Goal: Information Seeking & Learning: Learn about a topic

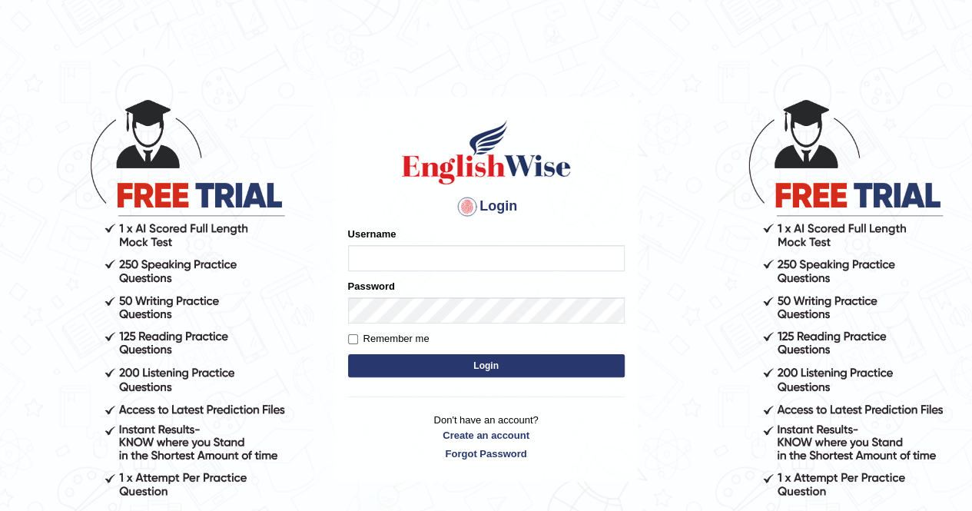
type input "Amy1976"
click at [459, 371] on button "Login" at bounding box center [486, 365] width 277 height 23
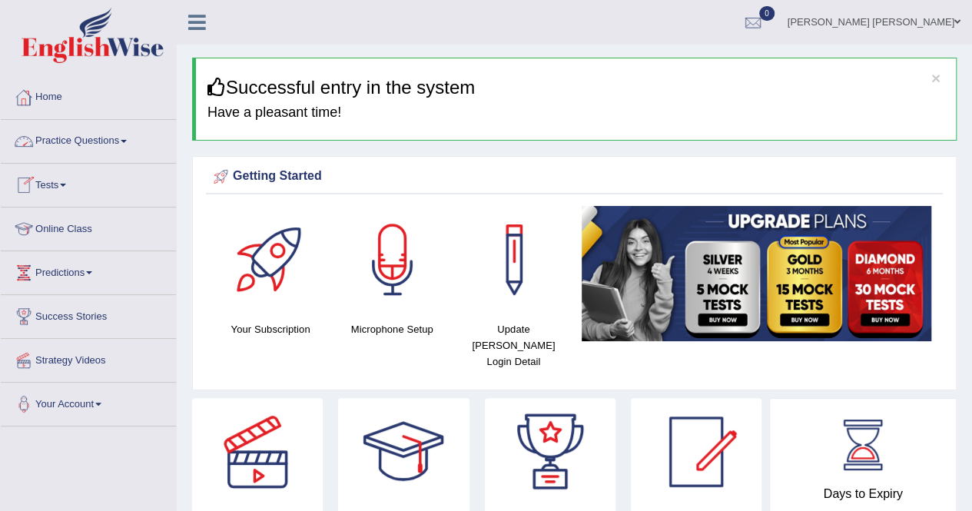
click at [123, 142] on link "Practice Questions" at bounding box center [88, 139] width 175 height 38
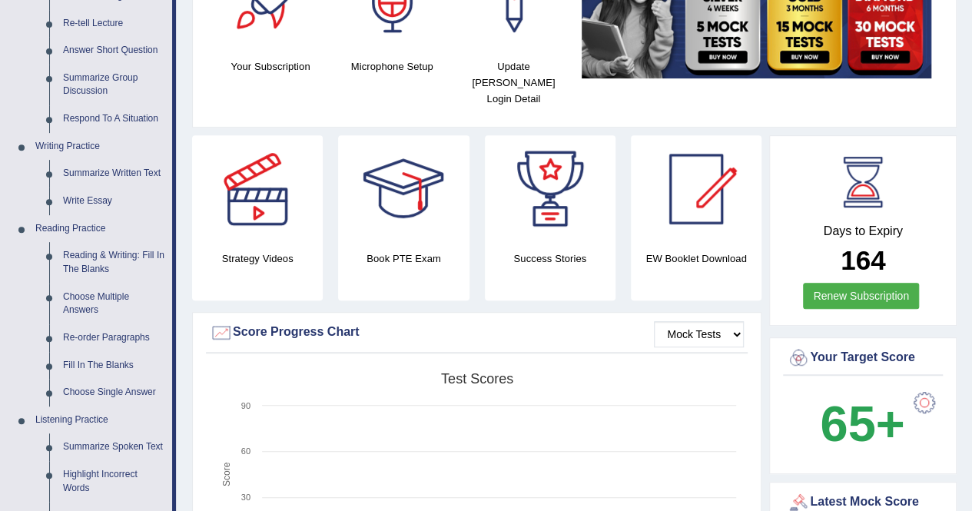
scroll to position [277, 0]
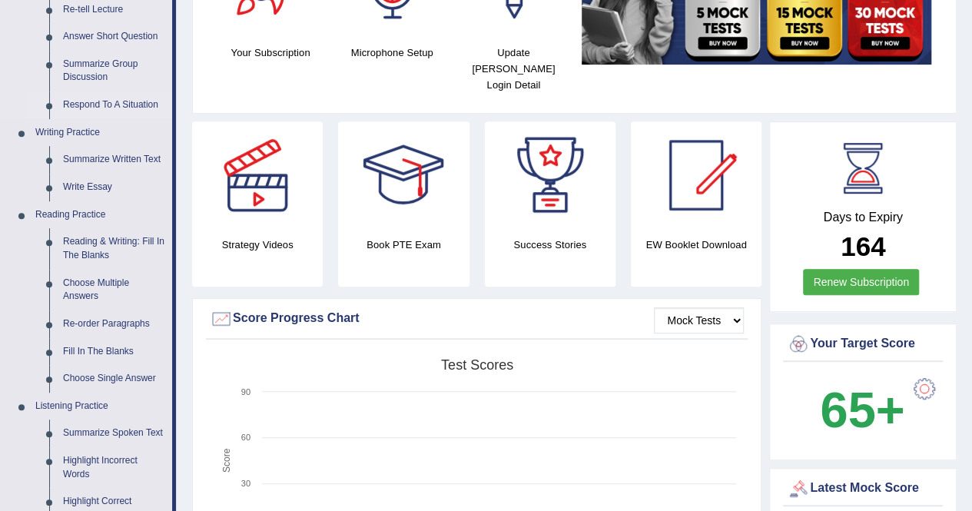
click at [74, 106] on link "Respond To A Situation" at bounding box center [114, 105] width 116 height 28
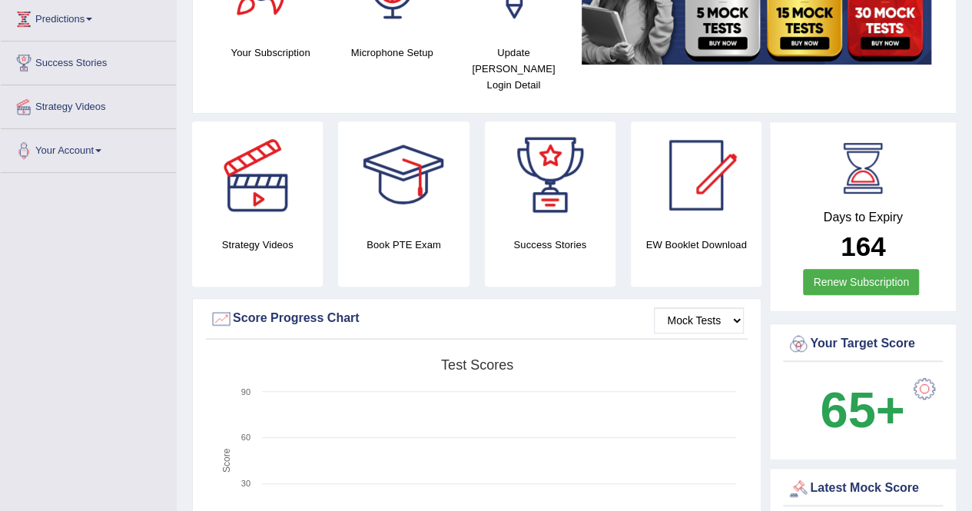
scroll to position [275, 0]
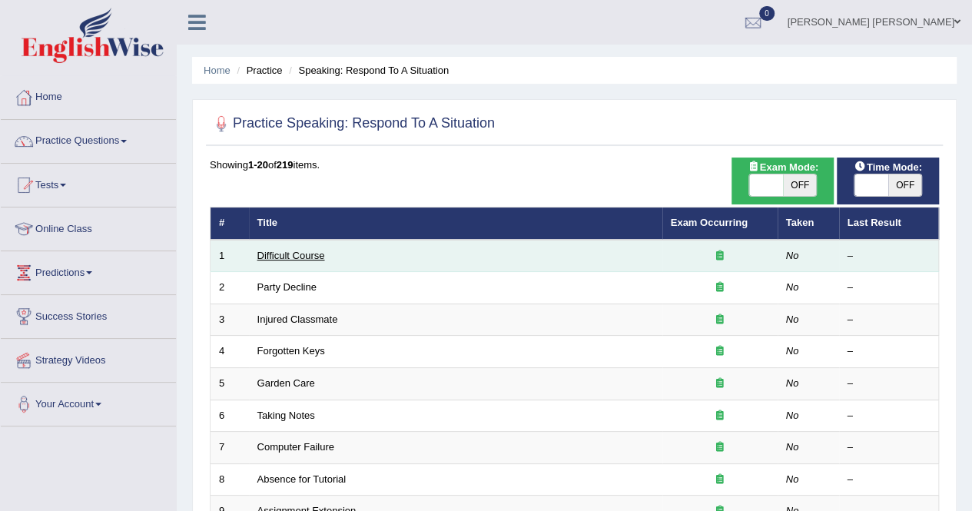
click at [313, 257] on link "Difficult Course" at bounding box center [291, 256] width 68 height 12
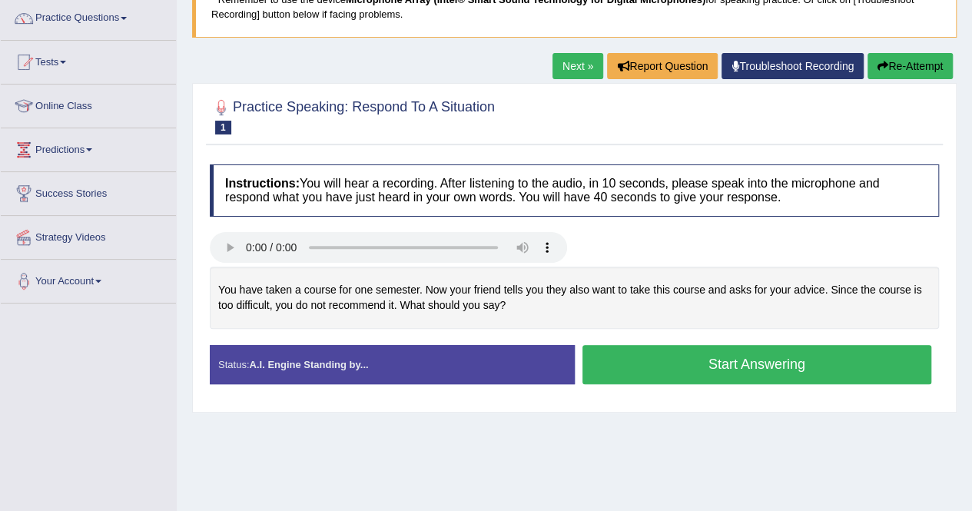
scroll to position [154, 0]
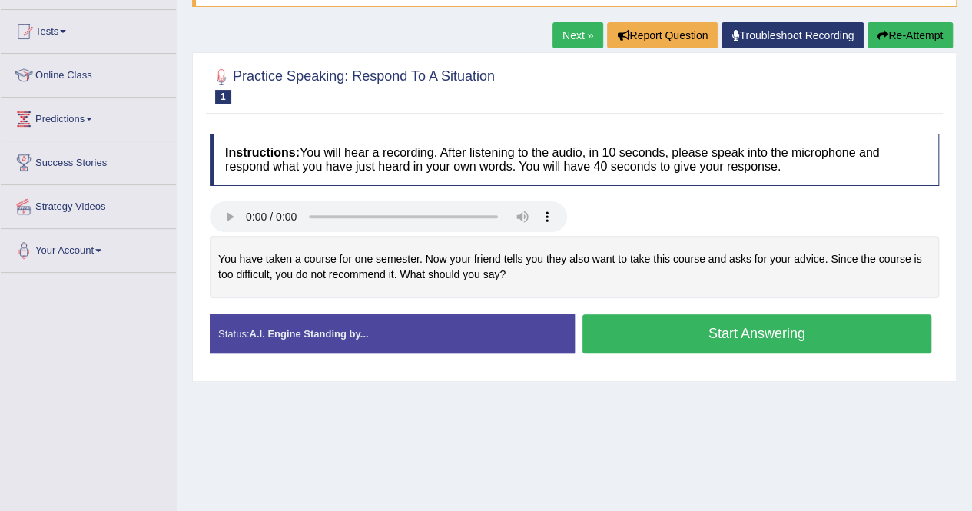
click at [721, 333] on button "Start Answering" at bounding box center [757, 333] width 350 height 39
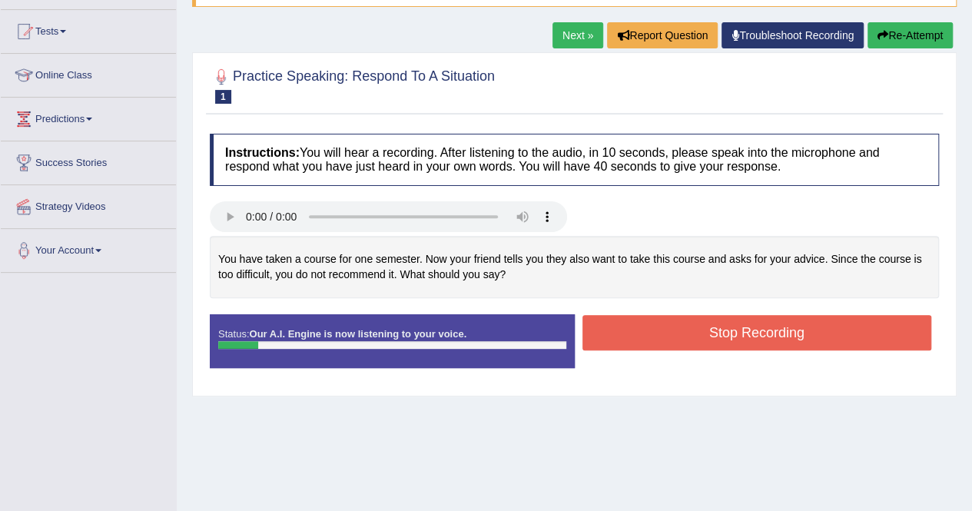
click at [721, 333] on button "Stop Recording" at bounding box center [757, 332] width 350 height 35
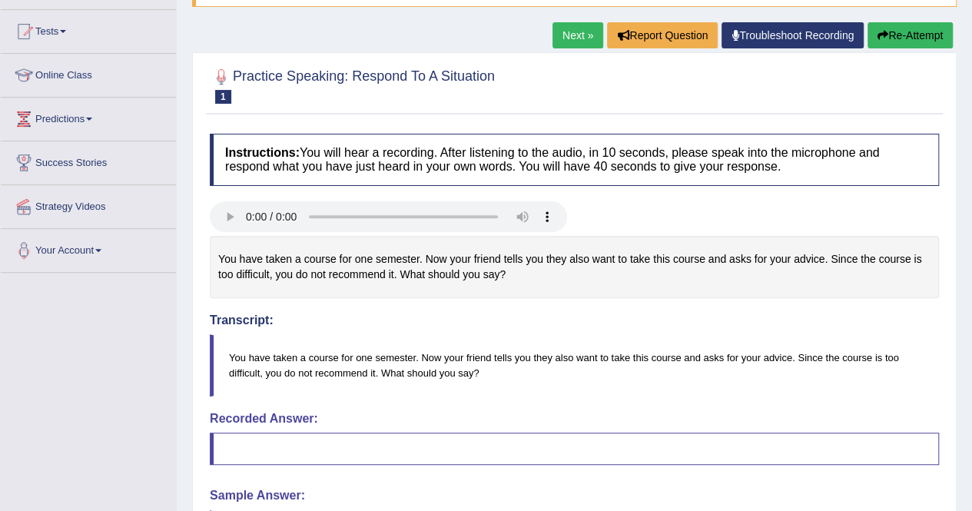
click at [910, 35] on button "Re-Attempt" at bounding box center [909, 35] width 85 height 26
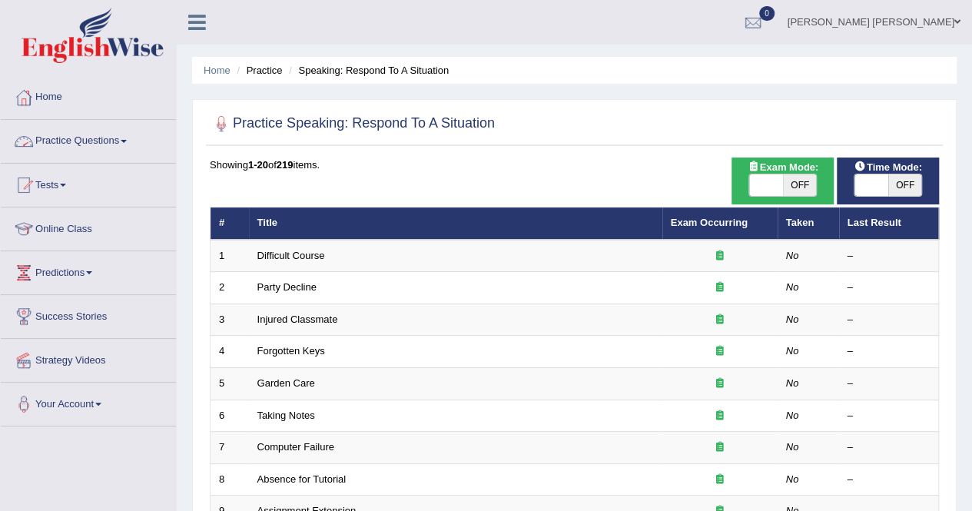
click at [114, 140] on link "Practice Questions" at bounding box center [88, 139] width 175 height 38
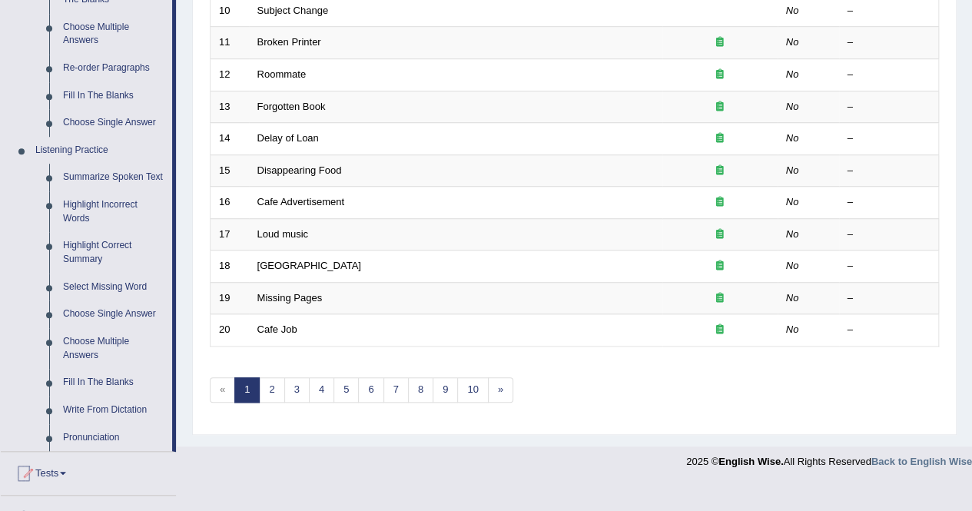
scroll to position [553, 0]
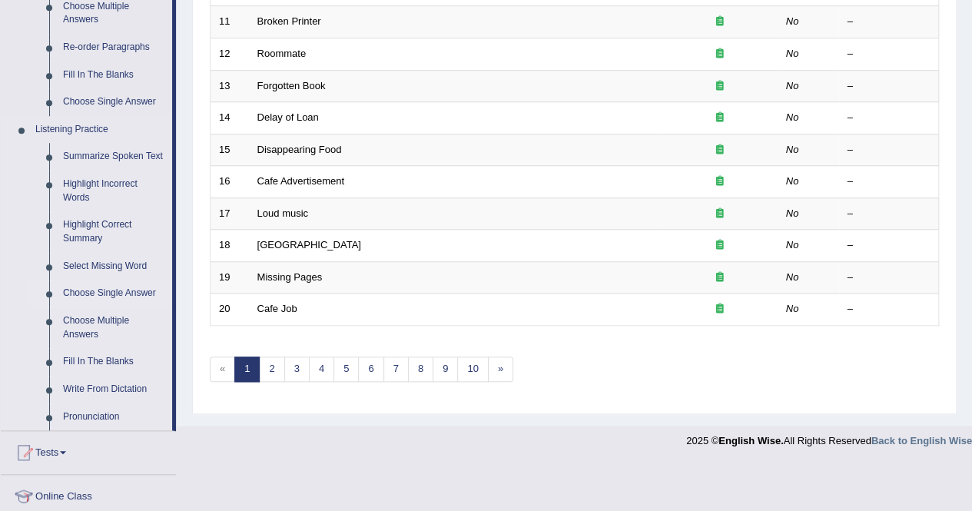
click at [78, 288] on link "Choose Single Answer" at bounding box center [114, 294] width 116 height 28
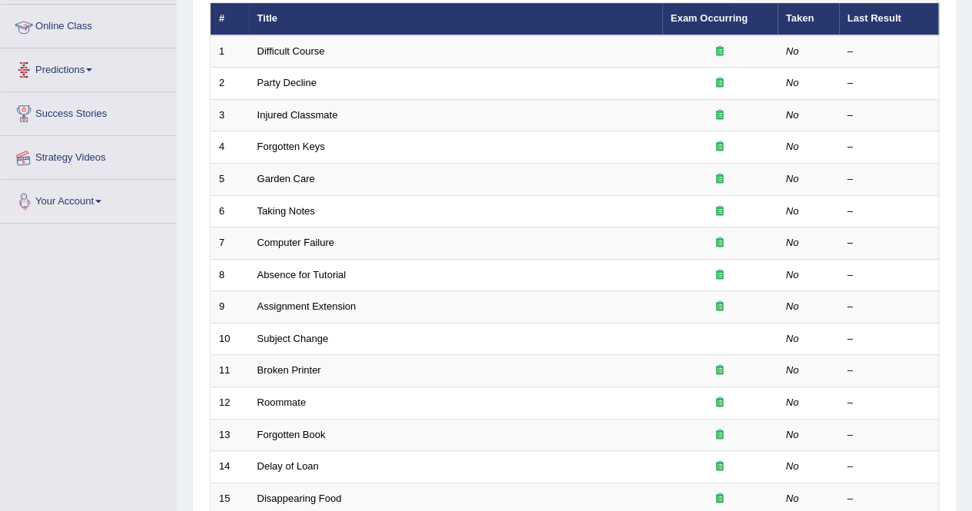
scroll to position [204, 0]
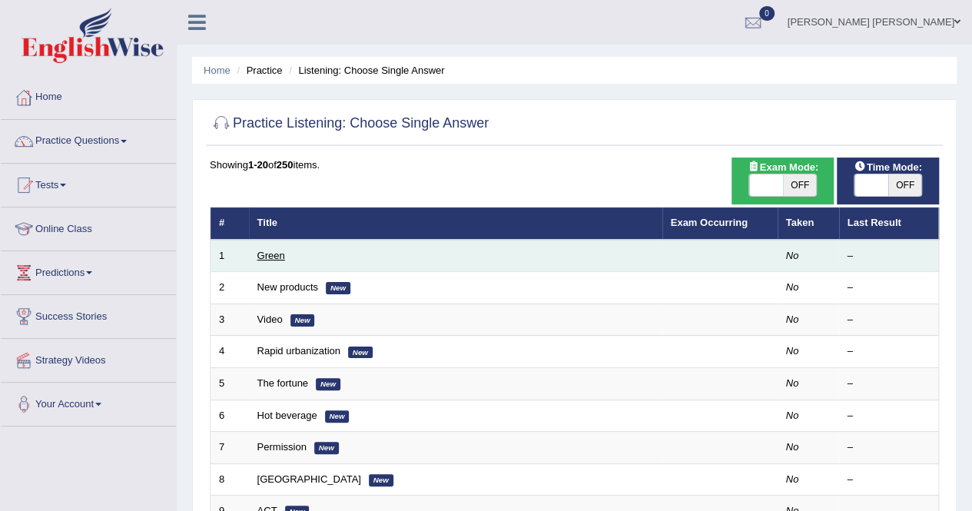
click at [258, 254] on link "Green" at bounding box center [271, 256] width 28 height 12
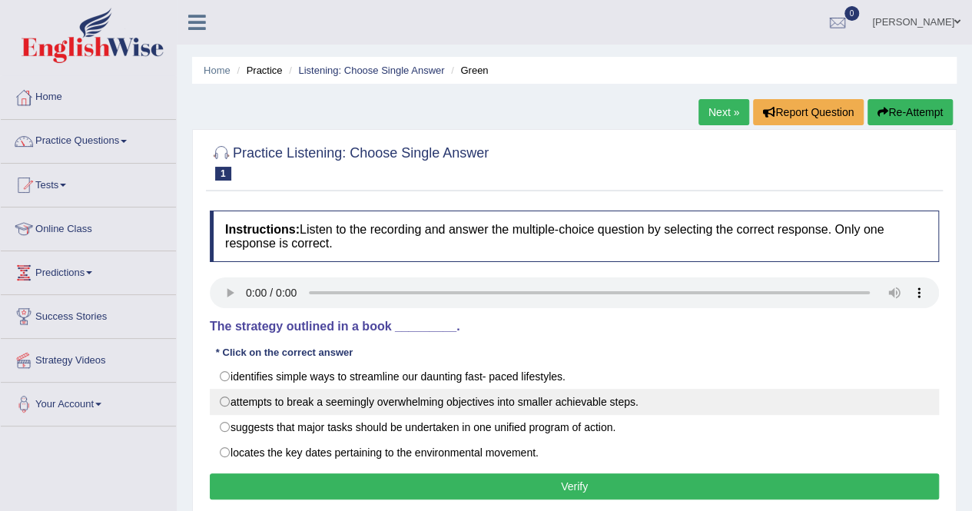
click at [231, 403] on label "attempts to break a seemingly overwhelming objectives into smaller achievable s…" at bounding box center [574, 402] width 729 height 26
radio input "true"
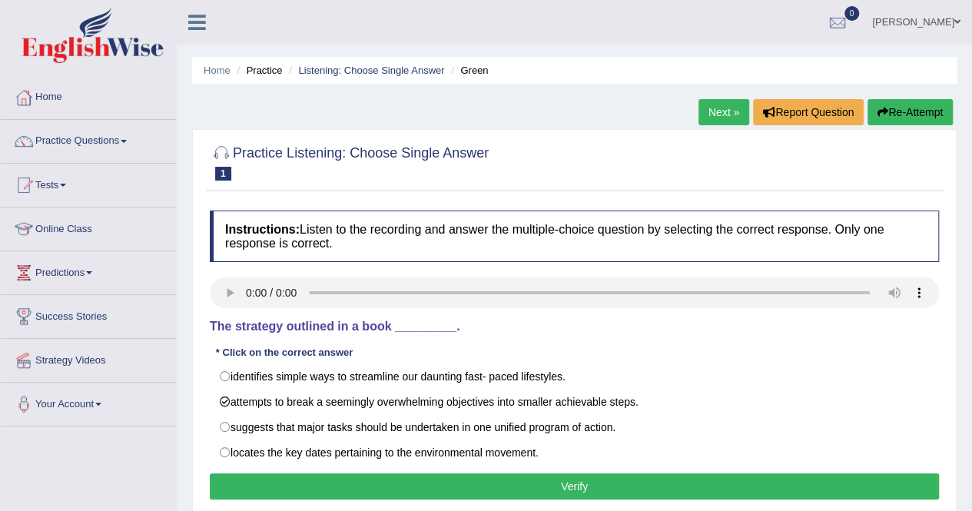
click at [550, 486] on button "Verify" at bounding box center [574, 486] width 729 height 26
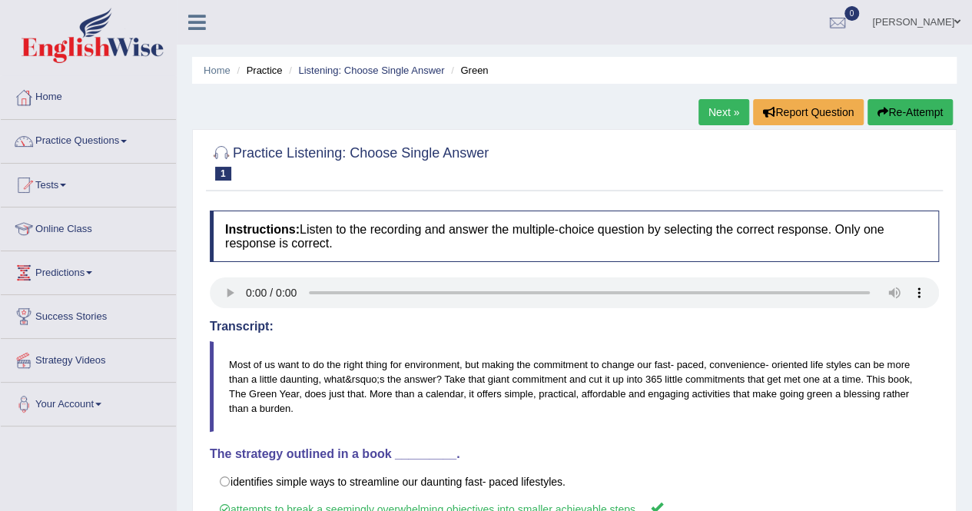
click at [727, 110] on link "Next »" at bounding box center [723, 112] width 51 height 26
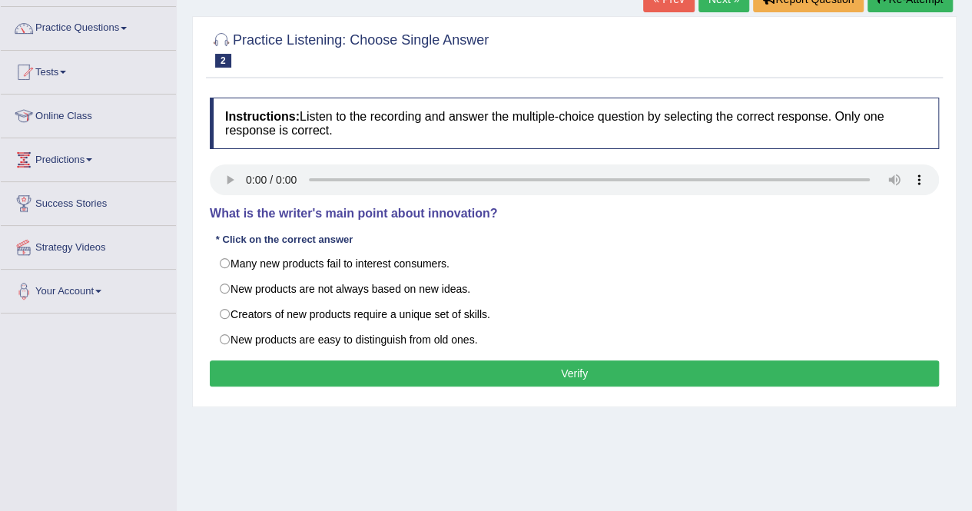
scroll to position [123, 0]
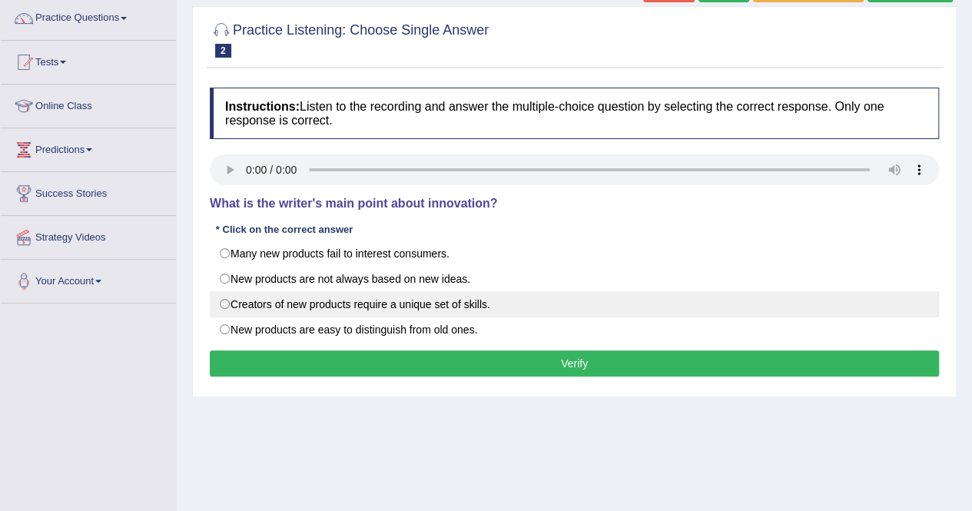
click at [225, 305] on label "Creators of new products require a unique set of skills." at bounding box center [574, 304] width 729 height 26
radio input "true"
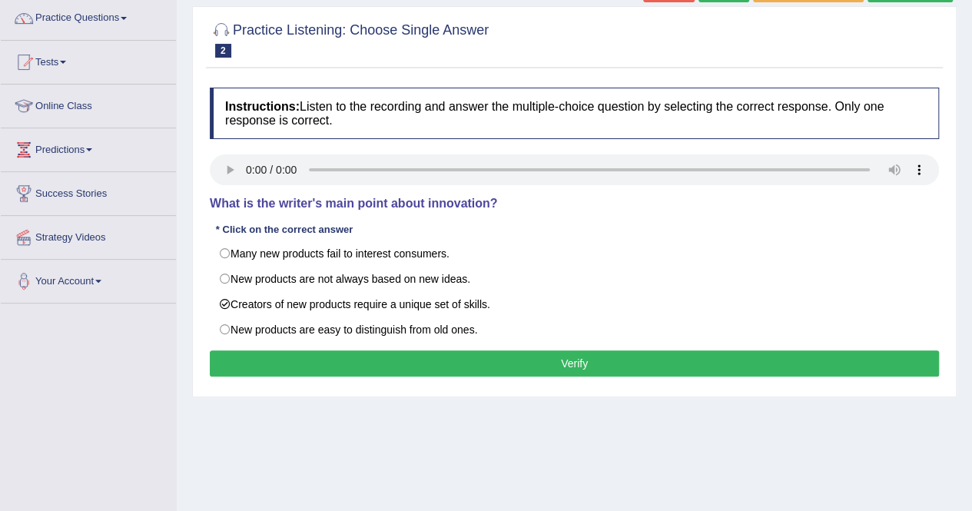
click at [576, 365] on button "Verify" at bounding box center [574, 363] width 729 height 26
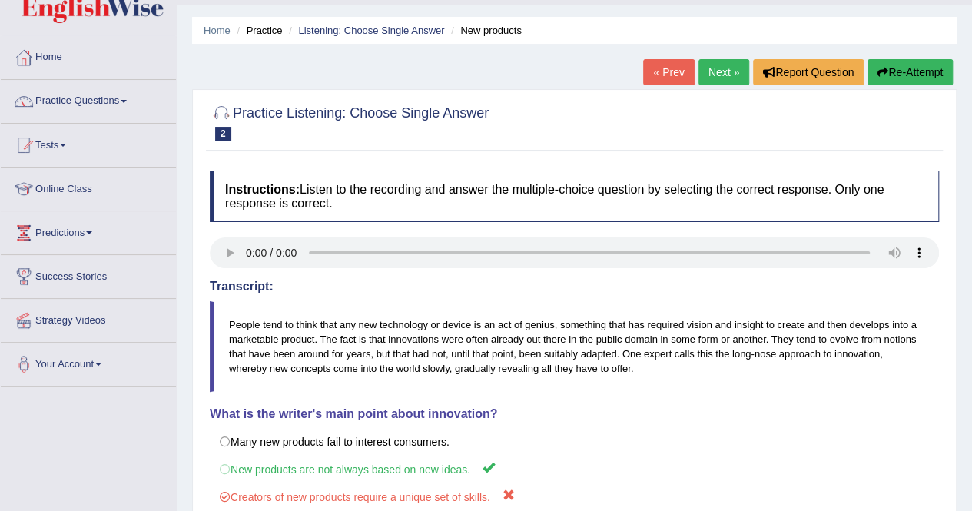
scroll to position [31, 0]
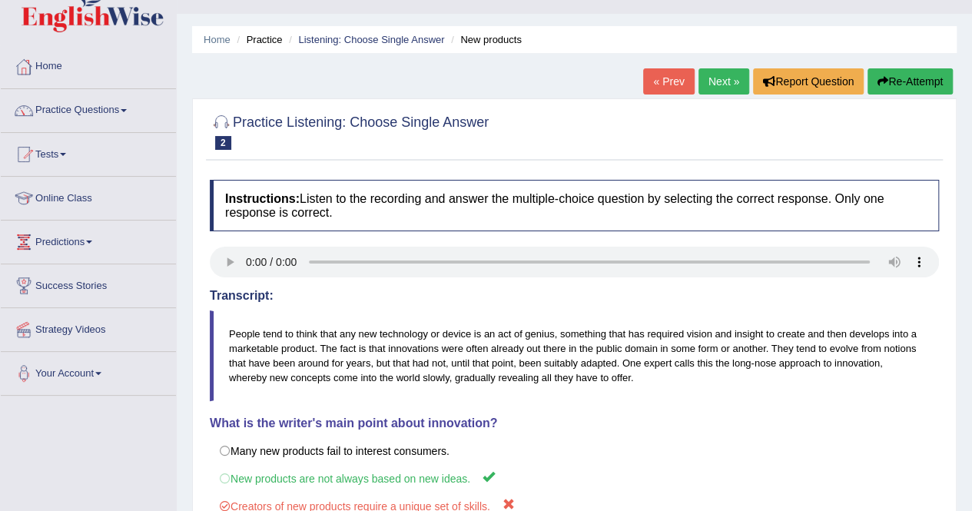
click at [931, 78] on button "Re-Attempt" at bounding box center [909, 81] width 85 height 26
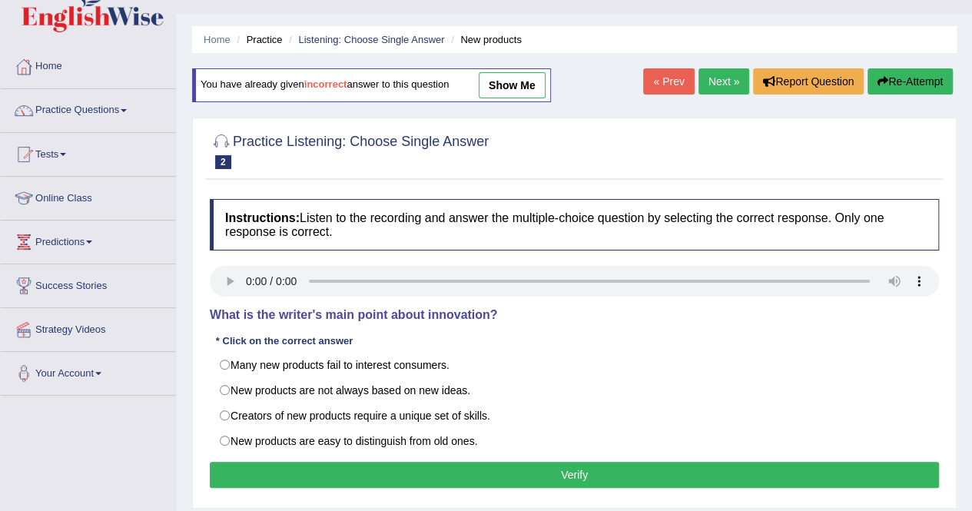
click at [132, 109] on link "Practice Questions" at bounding box center [88, 108] width 175 height 38
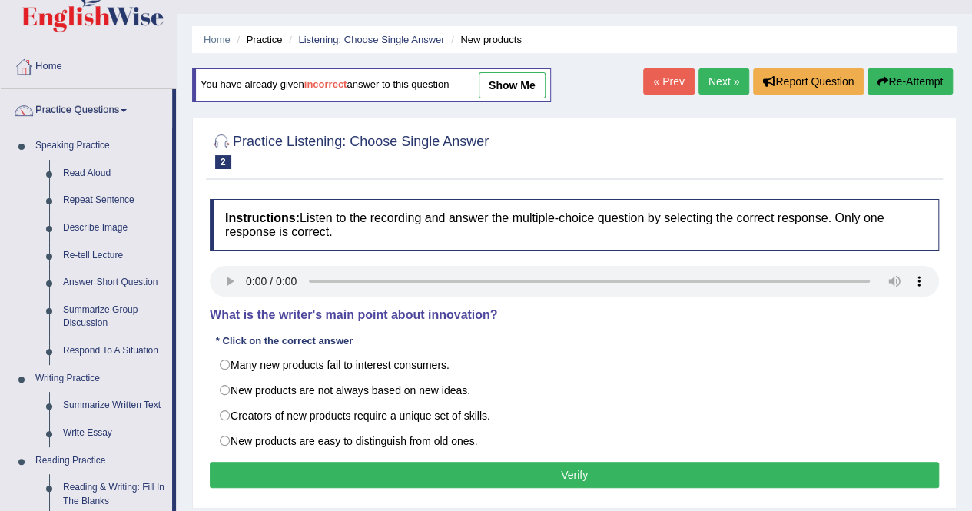
scroll to position [31, 0]
click at [726, 78] on link "Next »" at bounding box center [723, 81] width 51 height 26
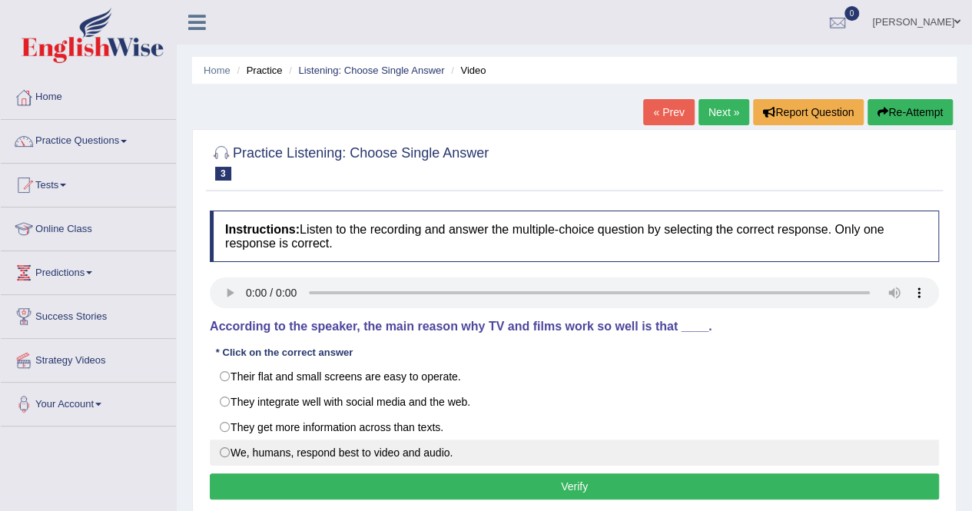
click at [224, 448] on label "We, humans, respond best to video and audio." at bounding box center [574, 453] width 729 height 26
radio input "true"
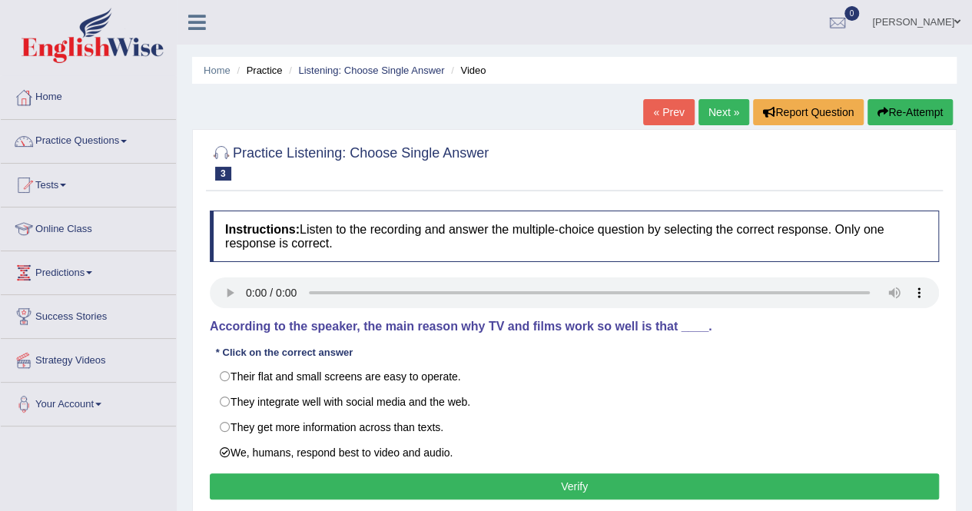
click at [432, 481] on button "Verify" at bounding box center [574, 486] width 729 height 26
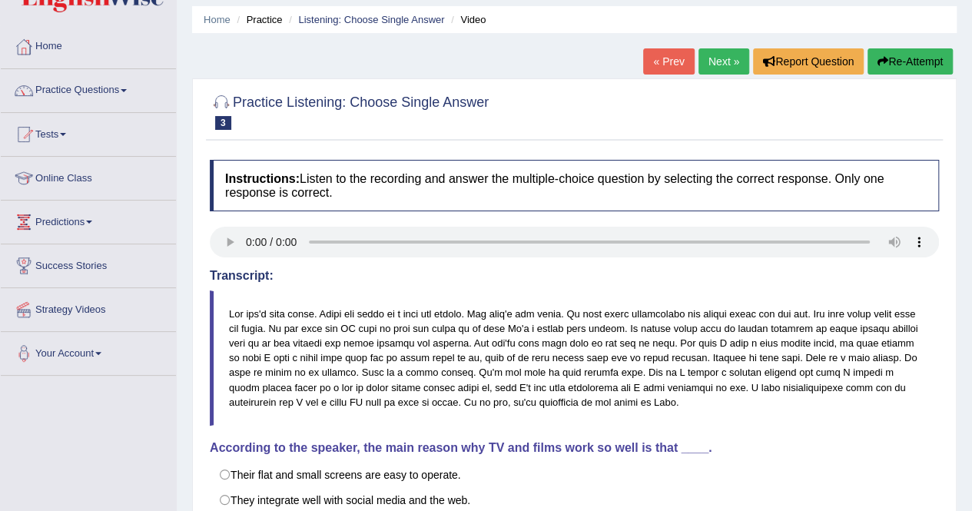
scroll to position [20, 0]
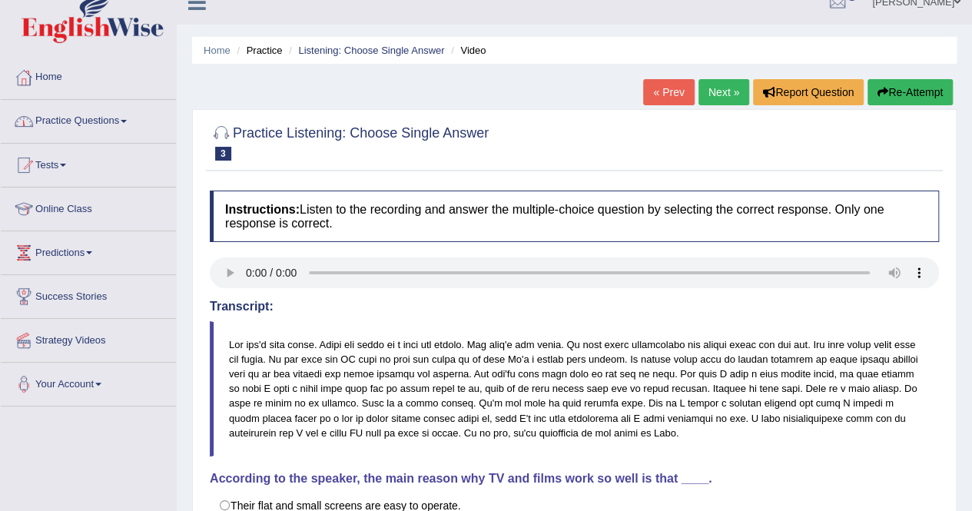
click at [129, 118] on link "Practice Questions" at bounding box center [88, 119] width 175 height 38
